Goal: Transaction & Acquisition: Purchase product/service

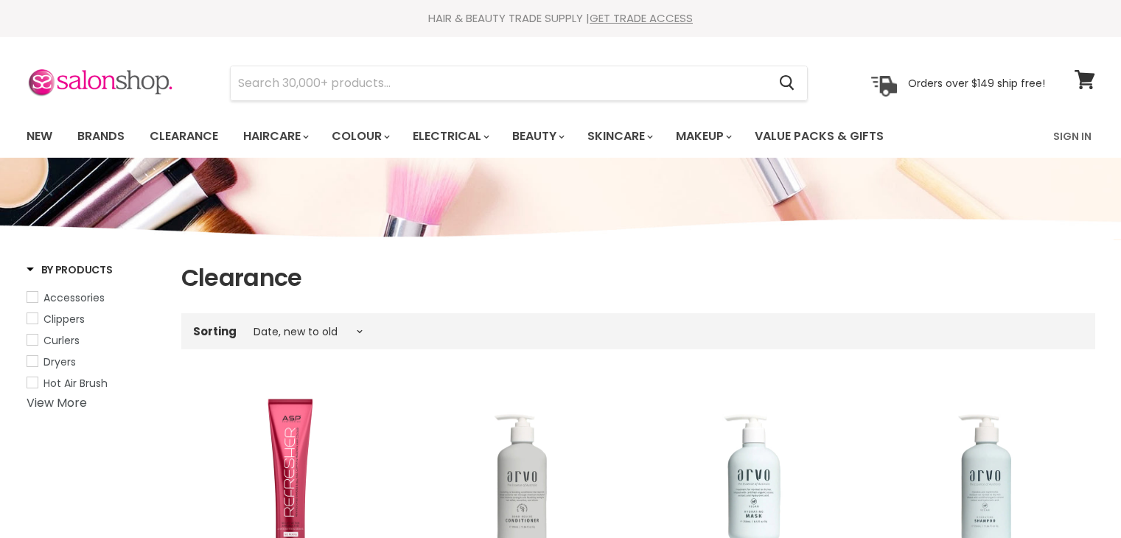
select select "created-descending"
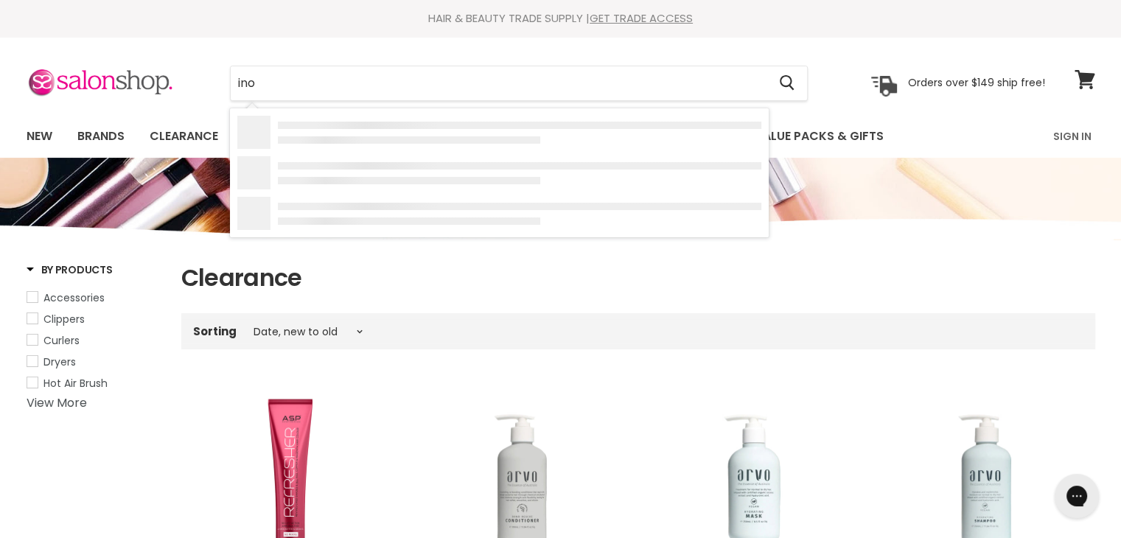
type input "inoa"
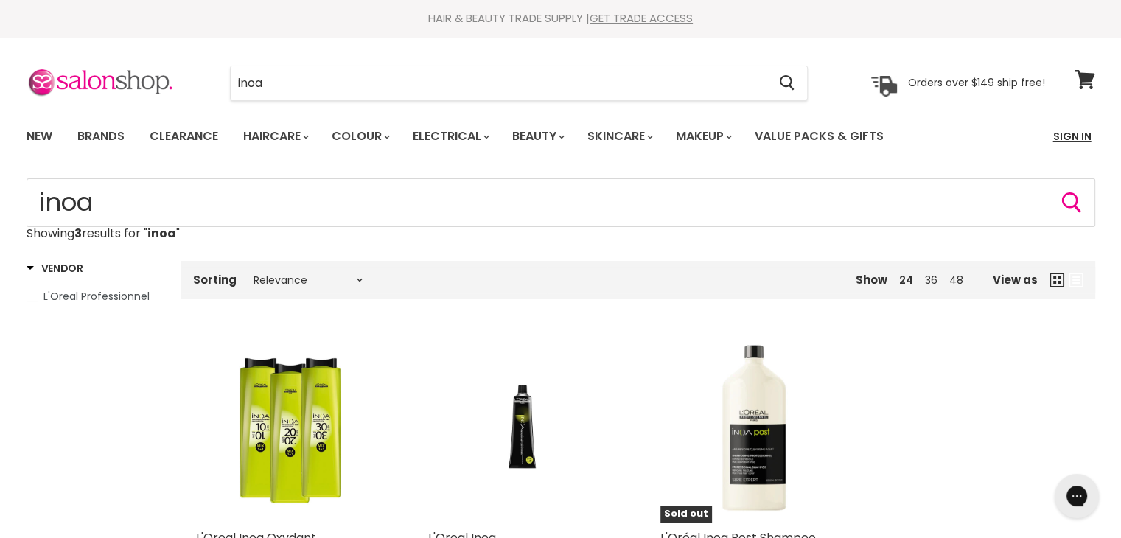
click at [1082, 138] on link "Sign In" at bounding box center [1073, 136] width 56 height 31
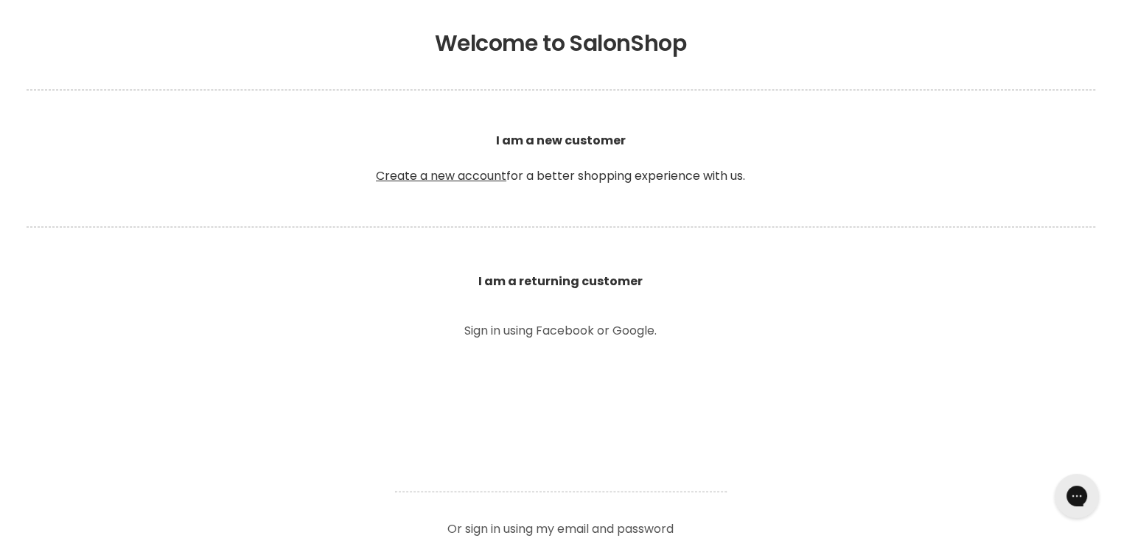
scroll to position [295, 0]
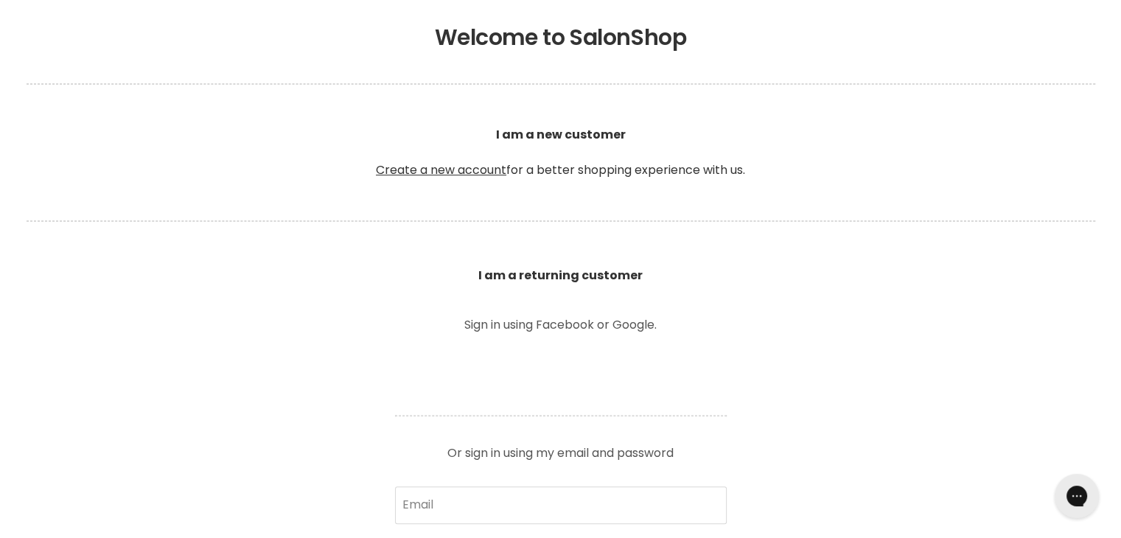
click at [562, 453] on p "Or sign in using my email and password" at bounding box center [561, 448] width 332 height 24
click at [563, 449] on p "Or sign in using my email and password" at bounding box center [561, 448] width 332 height 24
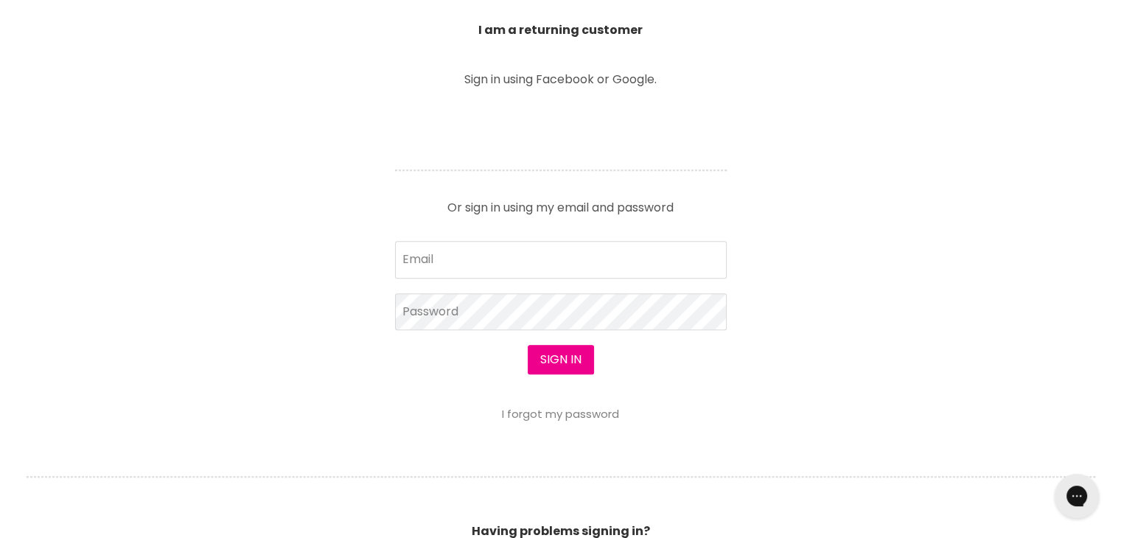
scroll to position [590, 0]
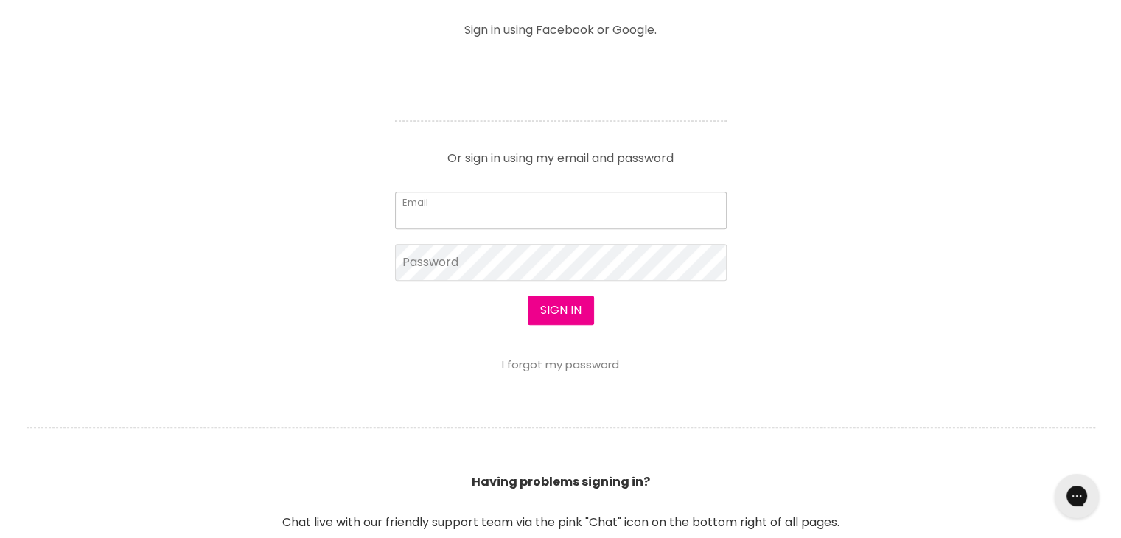
click at [437, 215] on input "Email" at bounding box center [561, 210] width 332 height 37
type input "murphyfee@bigpond.com"
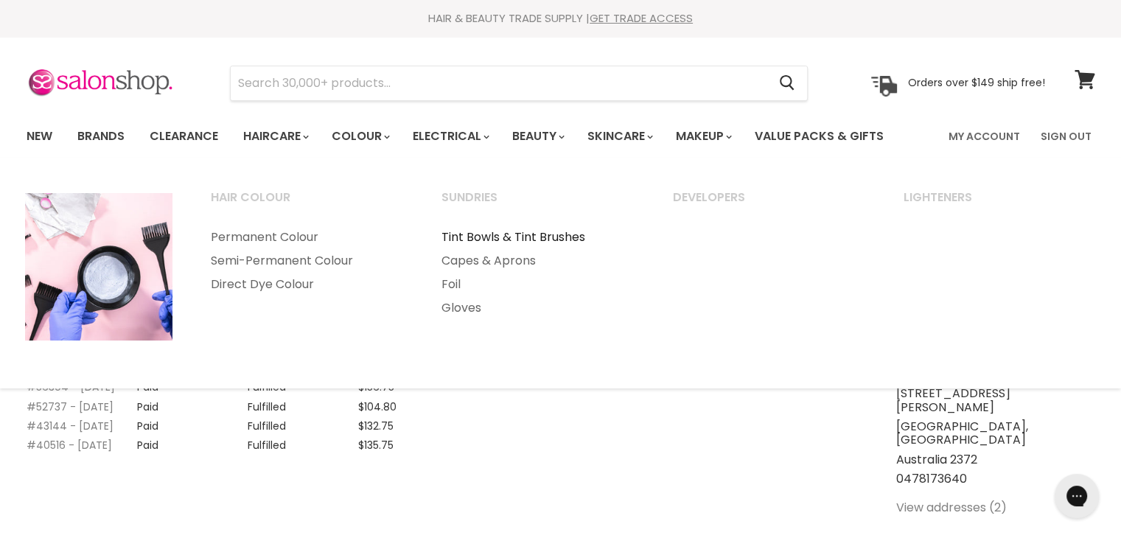
click at [504, 234] on link "Tint Bowls & Tint Brushes" at bounding box center [537, 238] width 229 height 24
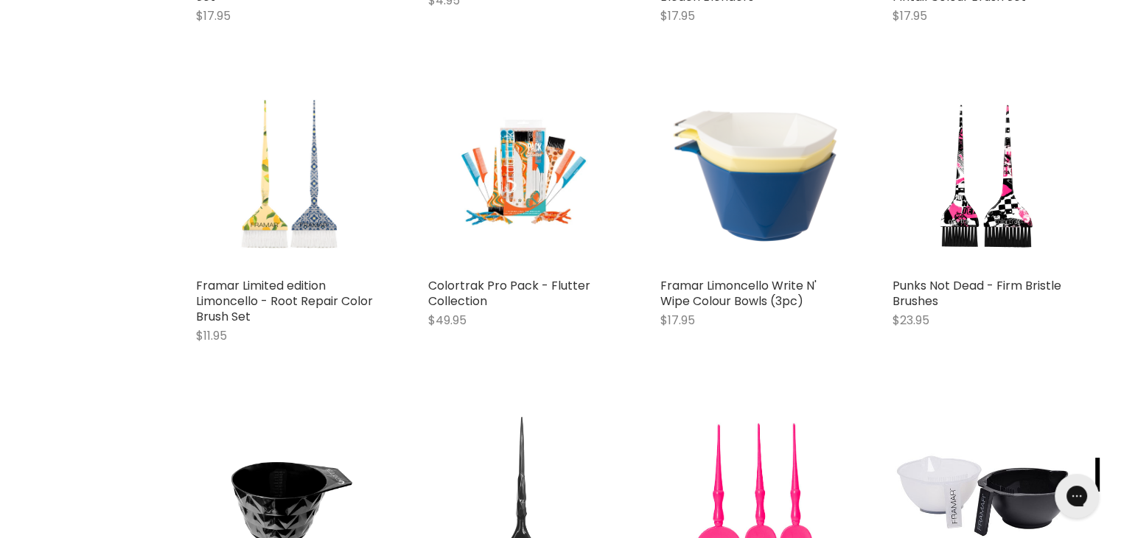
scroll to position [737, 0]
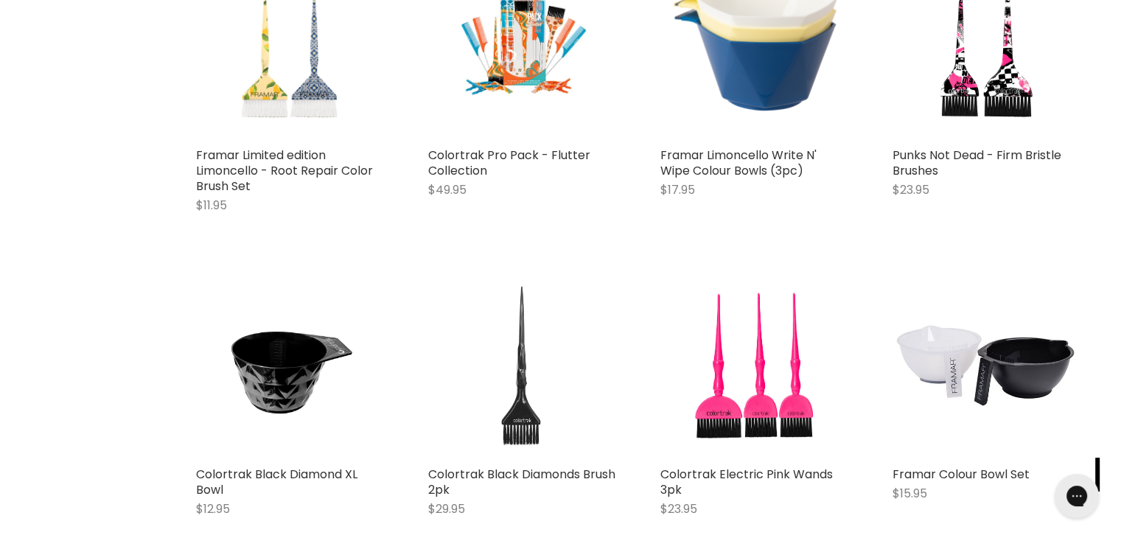
click at [545, 381] on img "Main content" at bounding box center [522, 365] width 188 height 188
